Goal: Transaction & Acquisition: Purchase product/service

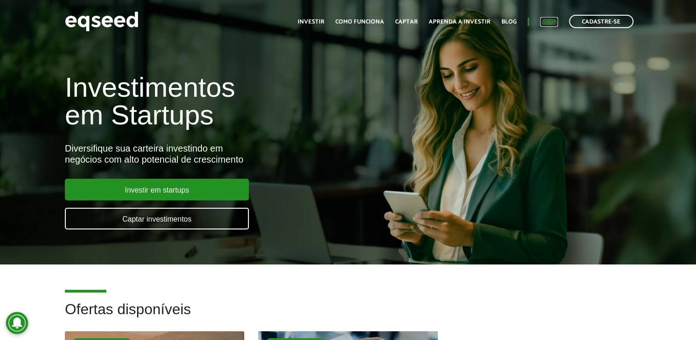
click at [551, 20] on link "Login" at bounding box center [549, 22] width 18 height 6
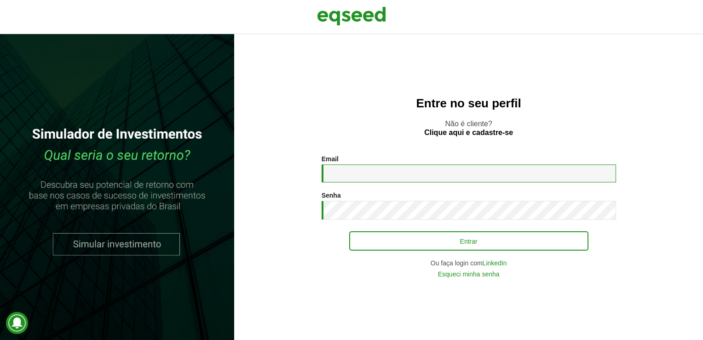
type input "**********"
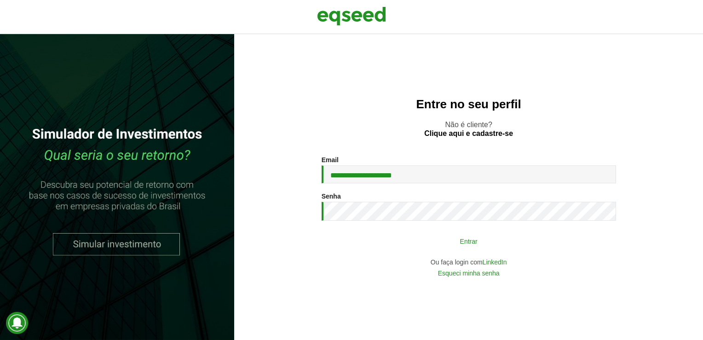
click at [493, 248] on button "Entrar" at bounding box center [468, 240] width 239 height 17
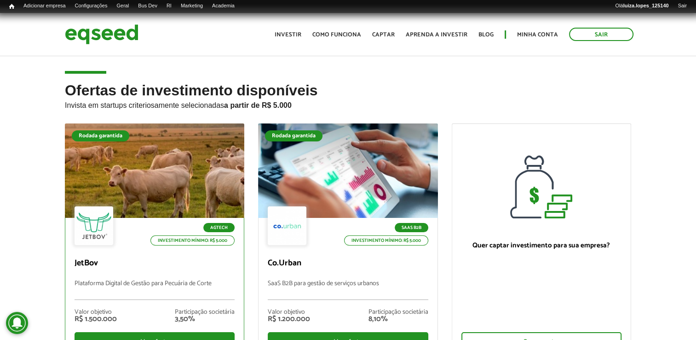
scroll to position [46, 0]
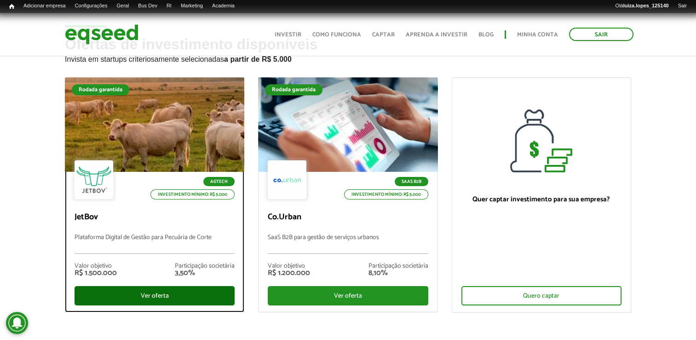
click at [113, 294] on div "Ver oferta" at bounding box center [155, 295] width 160 height 19
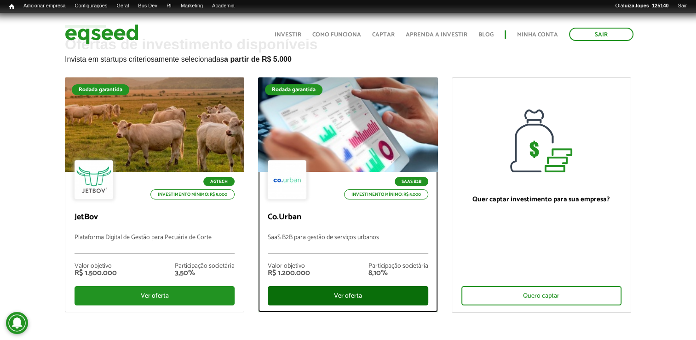
click at [375, 295] on div "Ver oferta" at bounding box center [348, 295] width 160 height 19
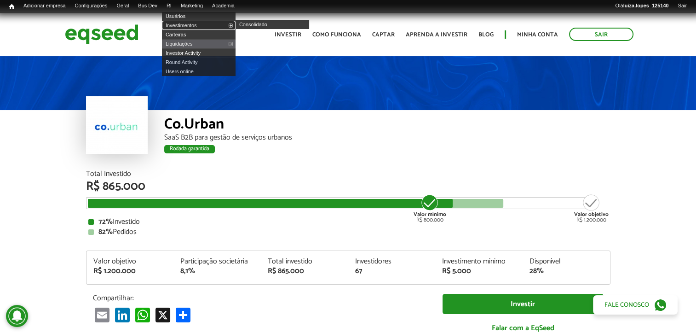
click at [191, 24] on link "Investimentos" at bounding box center [199, 25] width 74 height 9
